Goal: Information Seeking & Learning: Learn about a topic

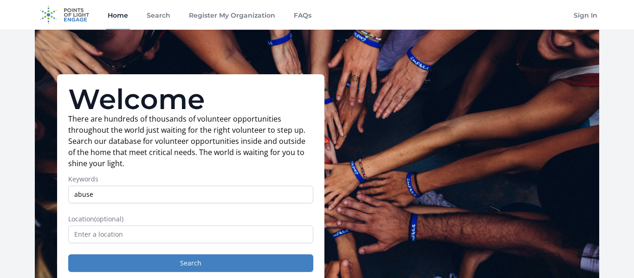
type input "abuse"
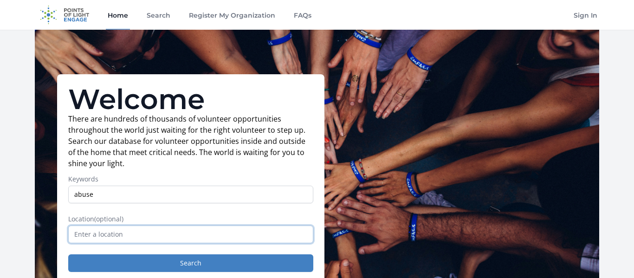
click at [89, 234] on input "text" at bounding box center [190, 235] width 245 height 18
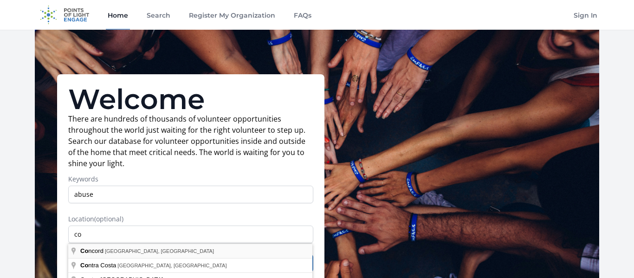
type input "[GEOGRAPHIC_DATA], [GEOGRAPHIC_DATA], [GEOGRAPHIC_DATA]"
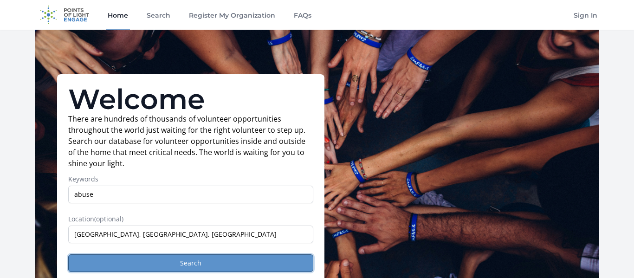
click at [96, 261] on button "Search" at bounding box center [190, 264] width 245 height 18
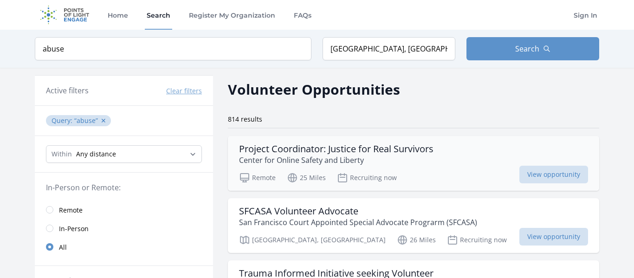
click at [257, 158] on p "Center for Online Safety and Liberty" at bounding box center [336, 160] width 195 height 11
